Goal: Navigation & Orientation: Find specific page/section

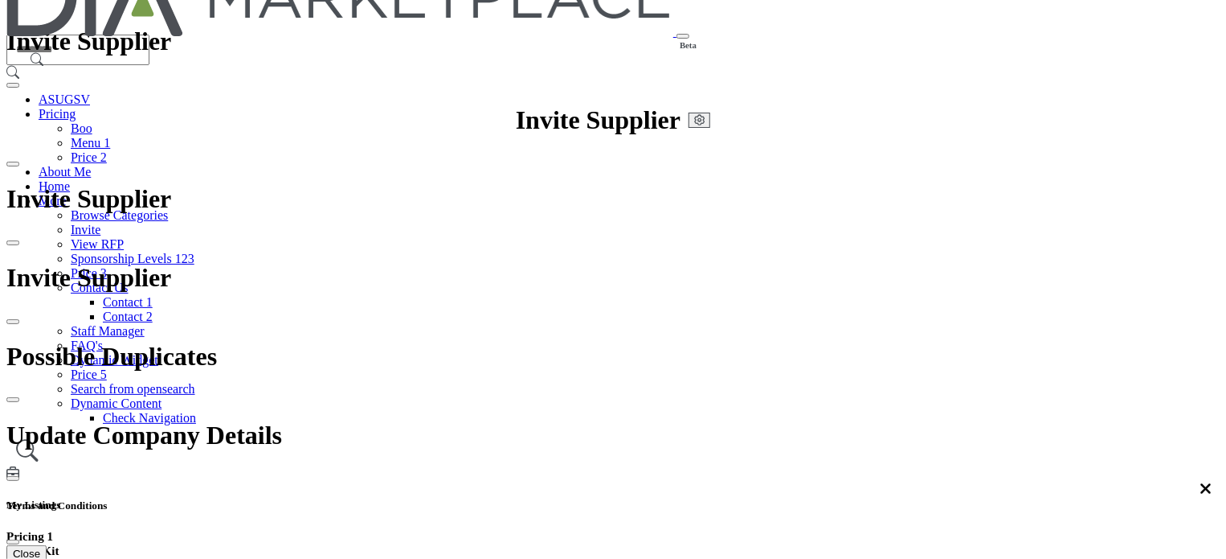
scroll to position [241, 0]
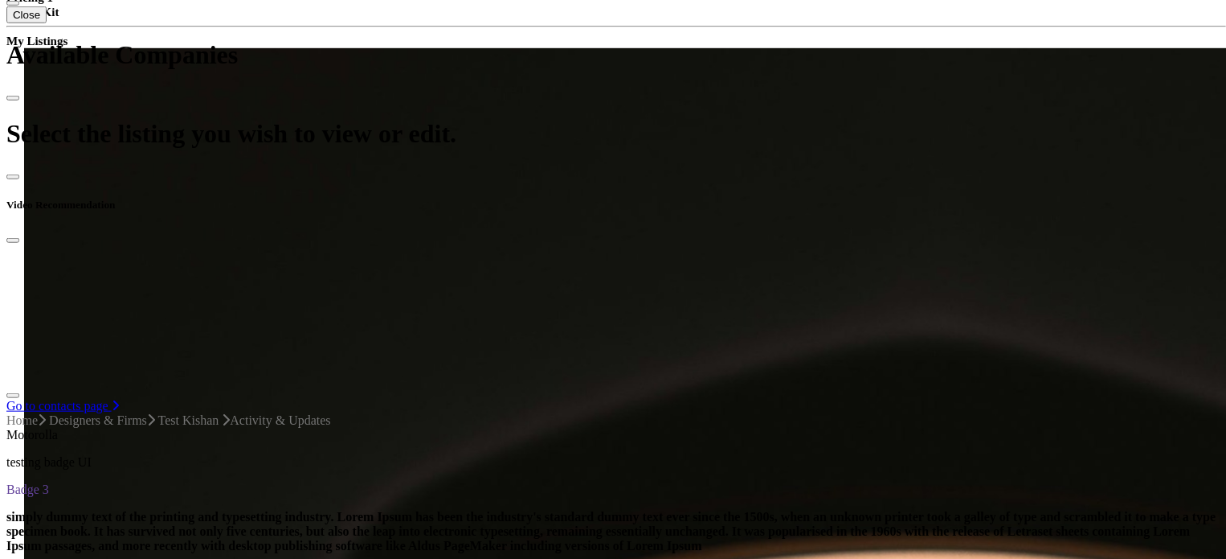
scroll to position [563, 0]
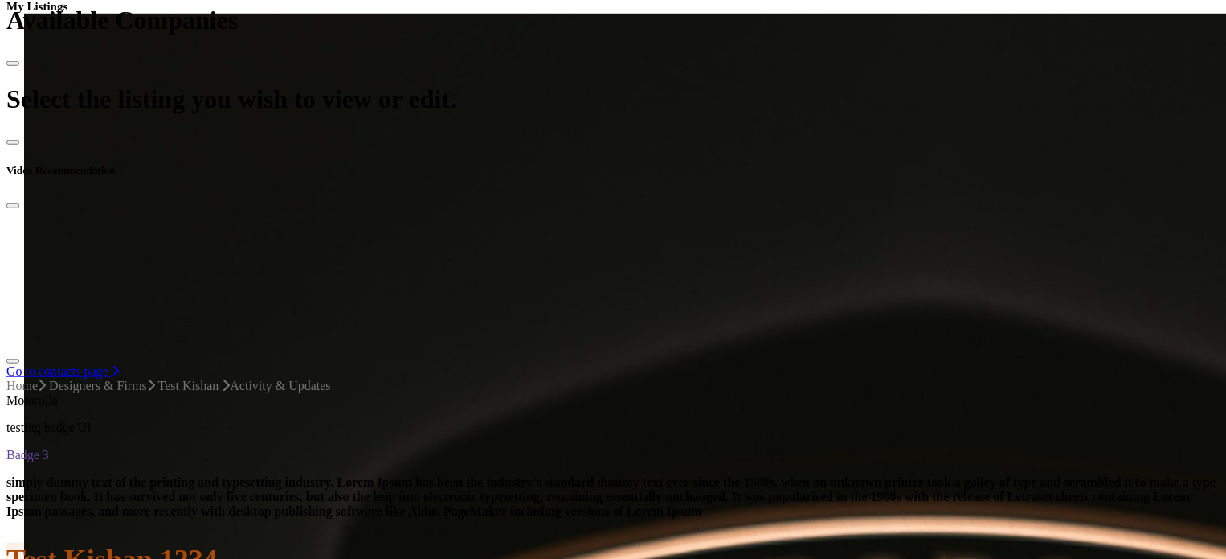
scroll to position [643, 0]
